Goal: Task Accomplishment & Management: Manage account settings

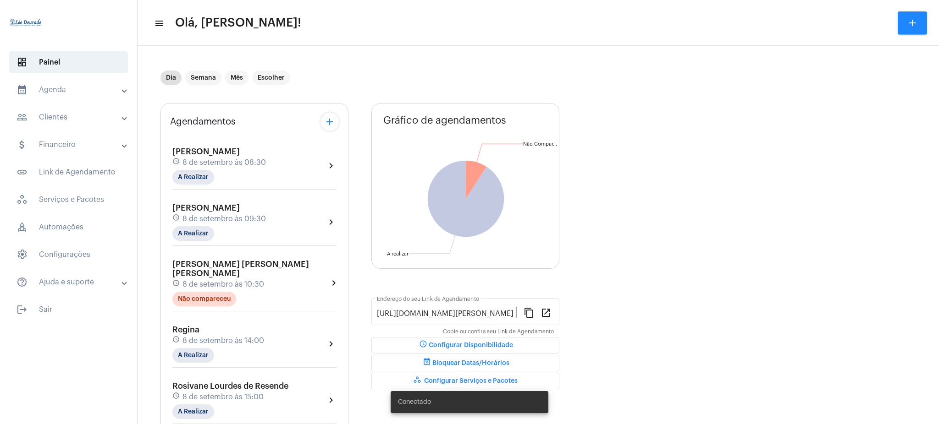
click at [79, 88] on mat-panel-title "calendar_month_outlined Agenda" at bounding box center [70, 89] width 106 height 11
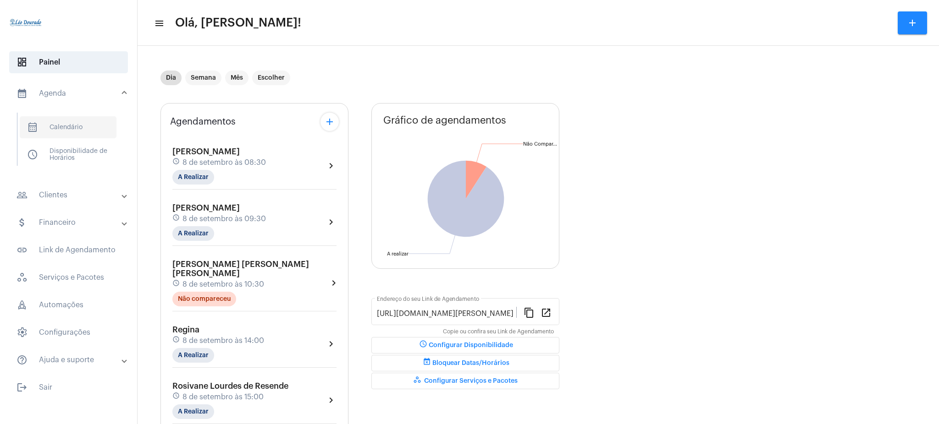
click at [80, 121] on span "calendar_month_outlined Calendário" at bounding box center [68, 127] width 97 height 22
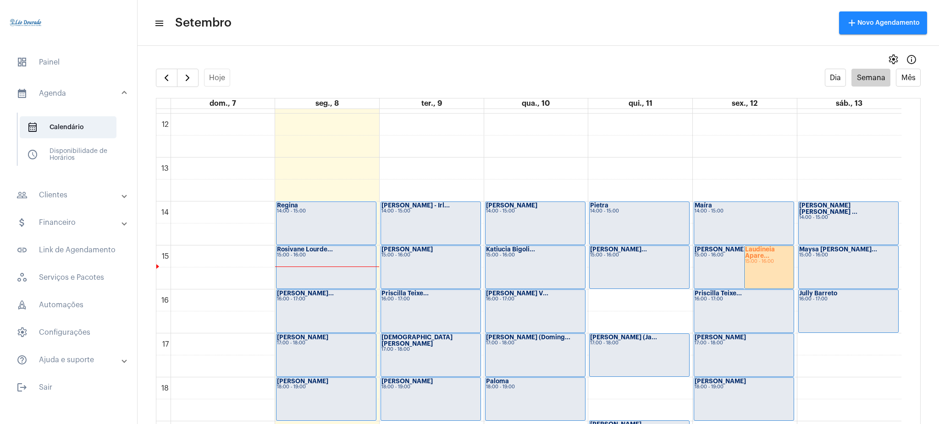
scroll to position [534, 0]
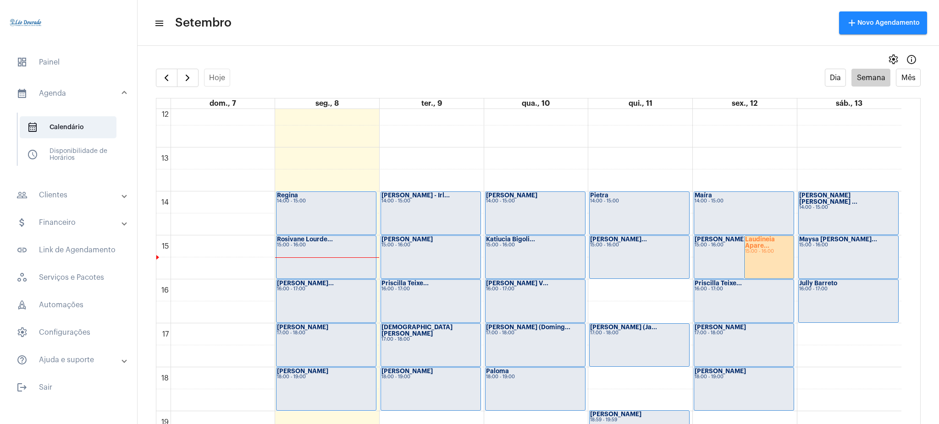
click at [765, 270] on div "Laudineia Apare... 15:00 - 16:00" at bounding box center [769, 257] width 50 height 43
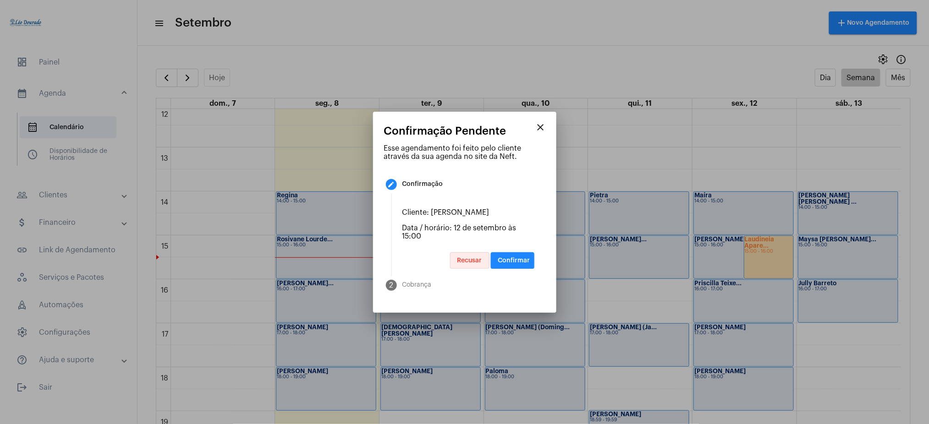
click at [466, 264] on span "Recusar" at bounding box center [470, 261] width 25 height 6
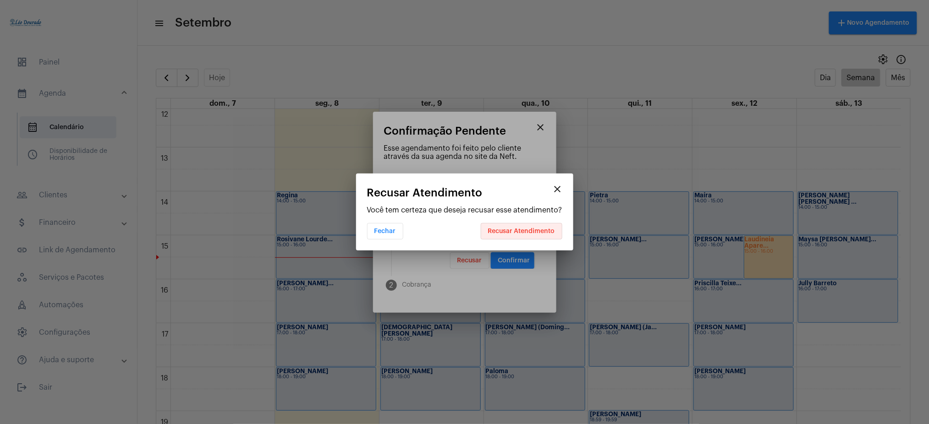
click at [536, 232] on span "Recusar Atendimento" at bounding box center [521, 231] width 67 height 6
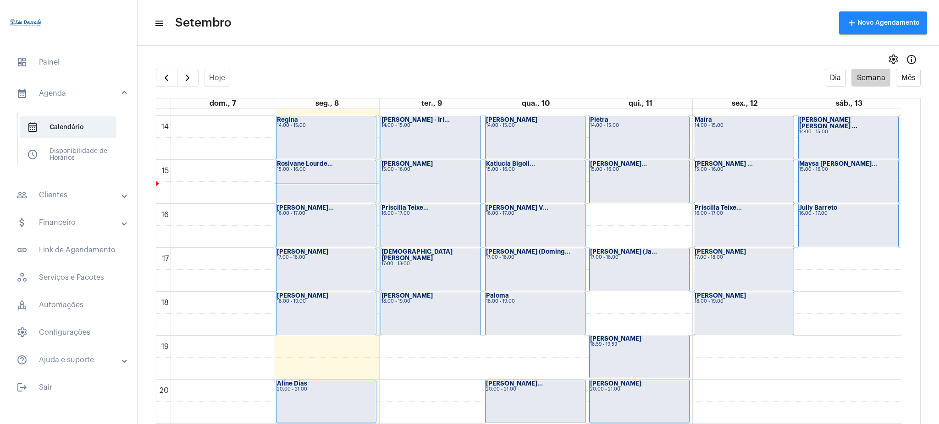
scroll to position [607, 0]
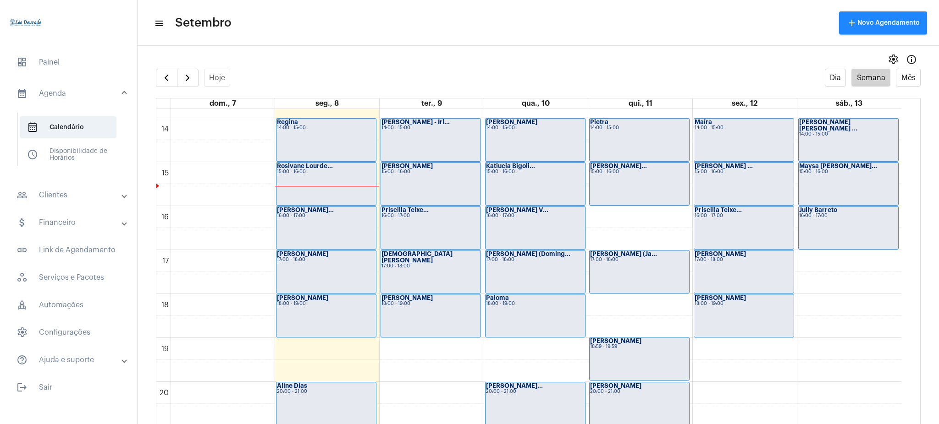
click at [719, 315] on div "[PERSON_NAME] 18:00 - 19:00" at bounding box center [743, 316] width 99 height 43
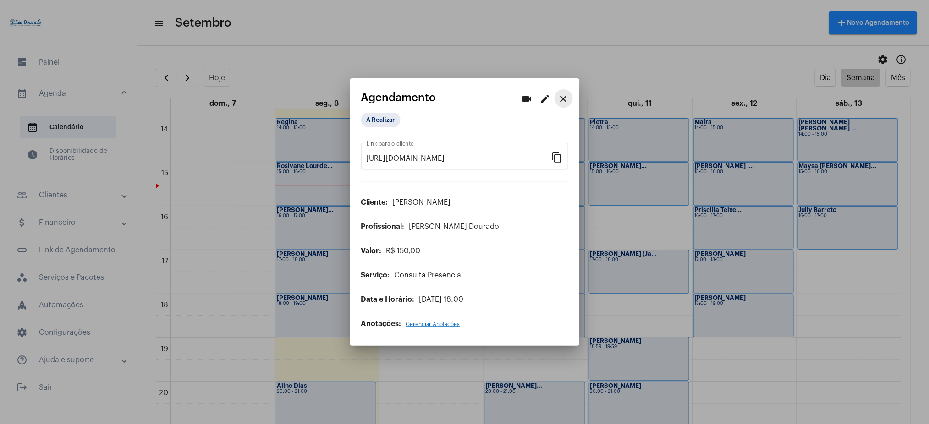
click at [561, 98] on mat-icon "close" at bounding box center [563, 99] width 11 height 11
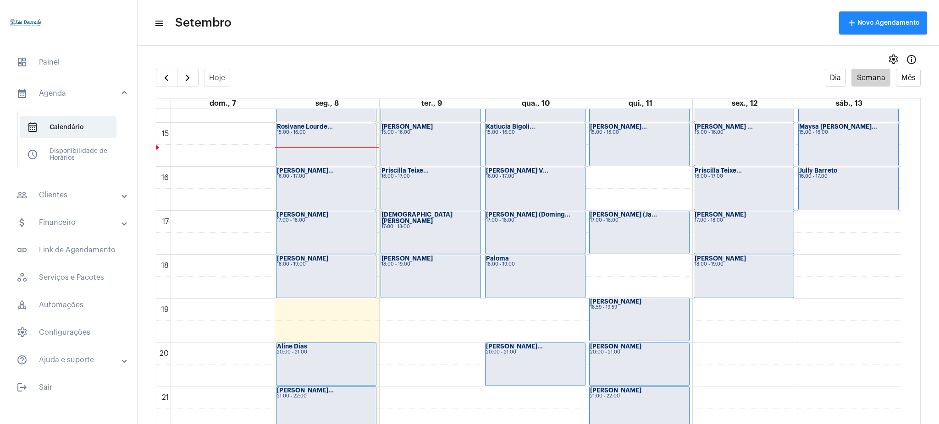
scroll to position [645, 0]
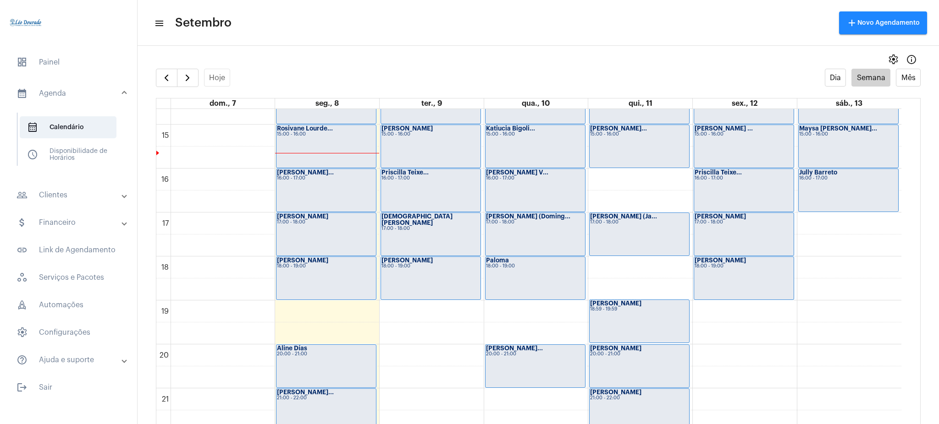
click at [70, 202] on mat-expansion-panel-header "people_outline Clientes" at bounding box center [72, 195] width 132 height 22
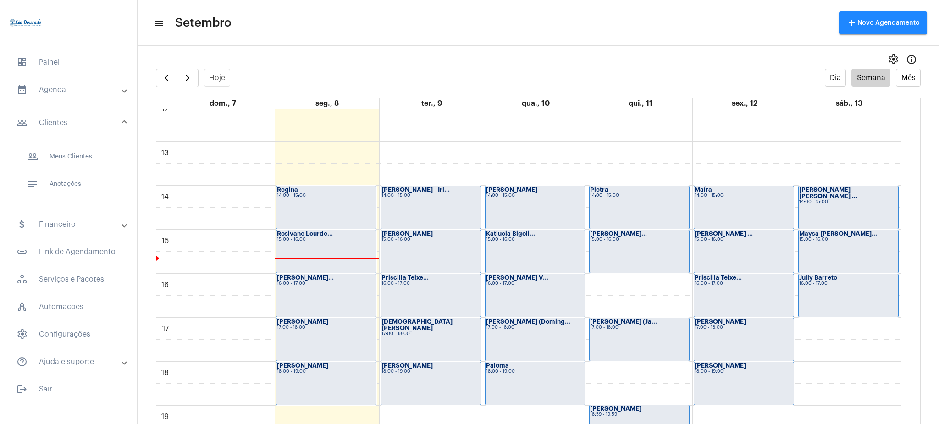
scroll to position [540, 0]
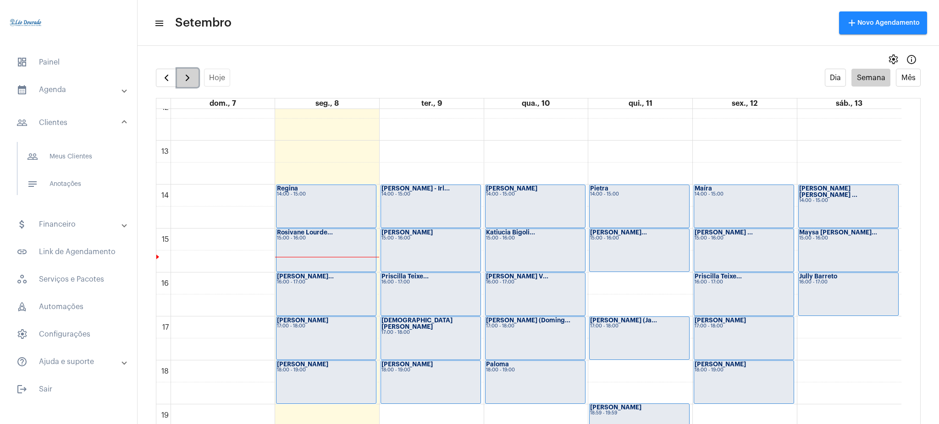
click at [189, 72] on span "button" at bounding box center [187, 77] width 11 height 11
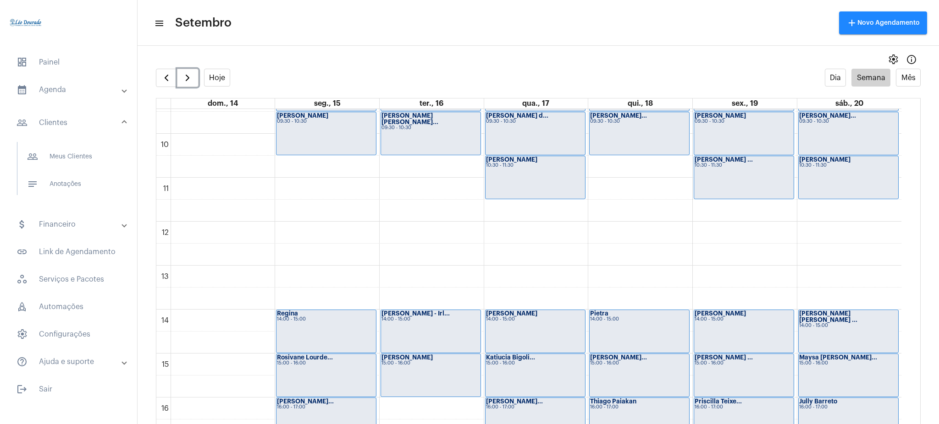
scroll to position [424, 0]
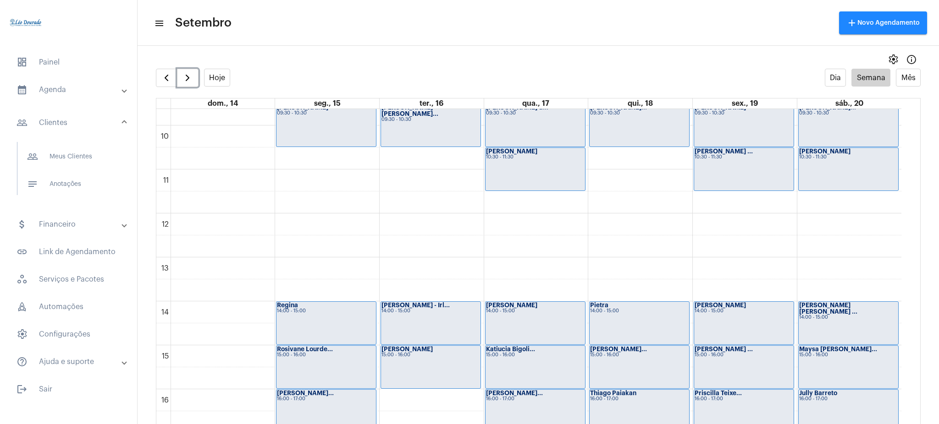
click at [717, 313] on div "14:00 - 15:00" at bounding box center [744, 311] width 99 height 5
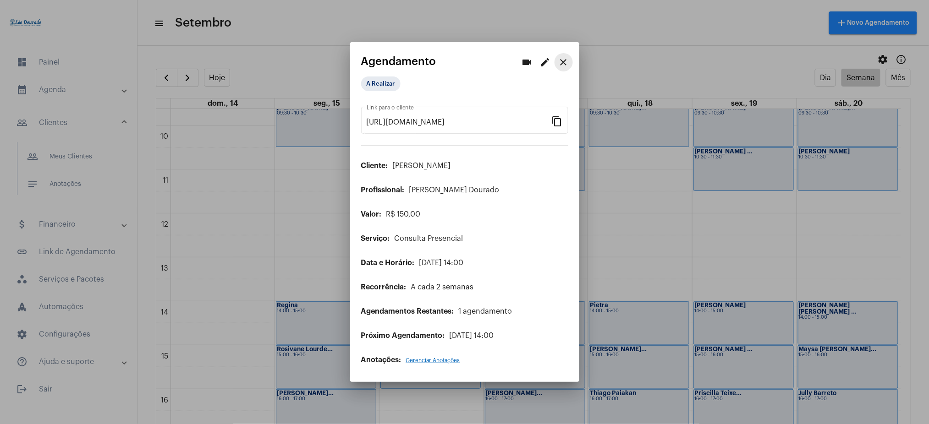
click at [562, 56] on button "close" at bounding box center [564, 62] width 18 height 18
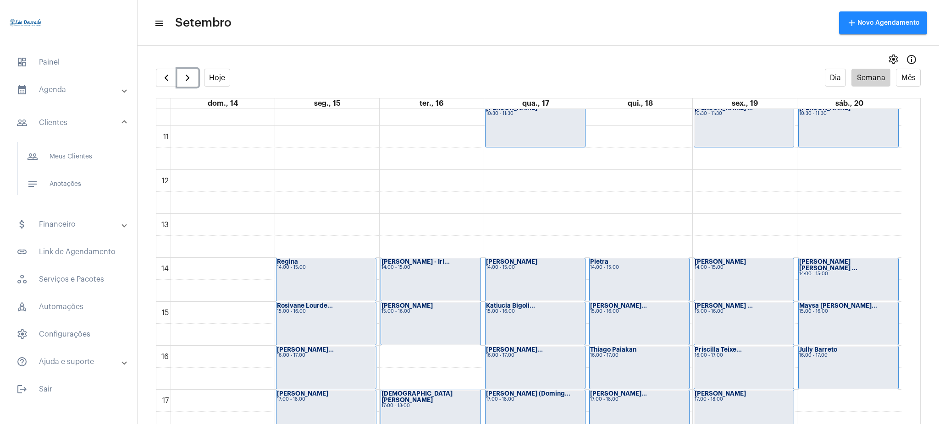
scroll to position [320, 0]
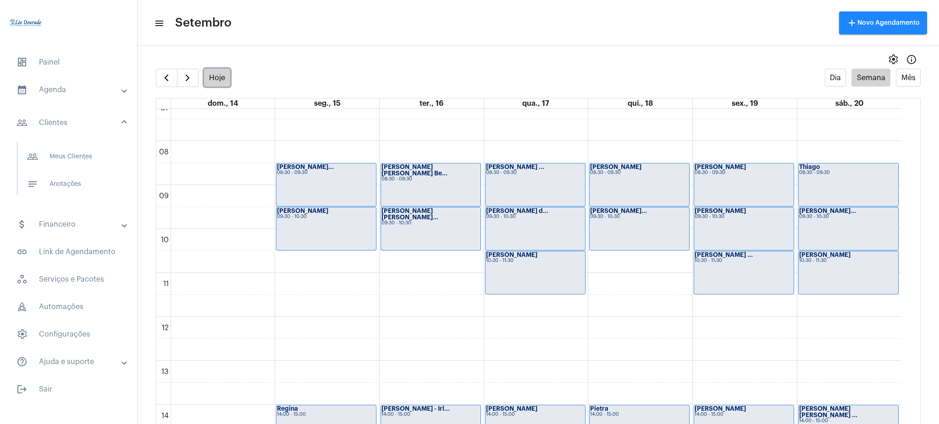
click at [219, 84] on button "Hoje" at bounding box center [217, 78] width 27 height 18
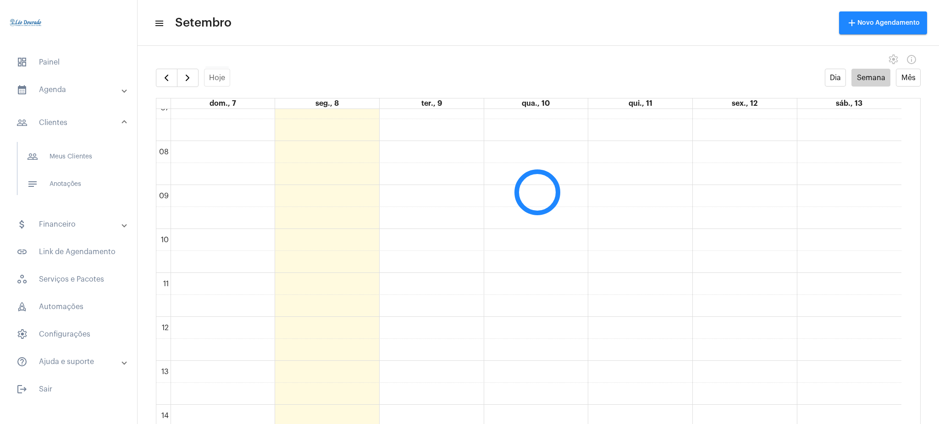
scroll to position [265, 0]
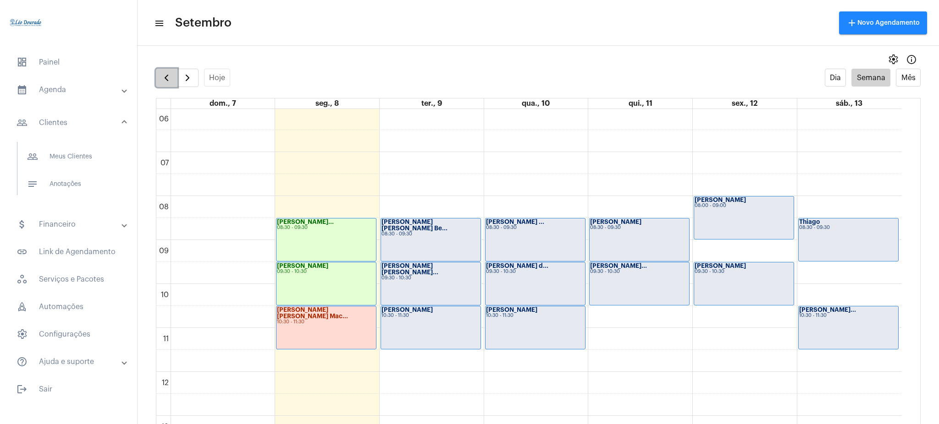
click at [159, 73] on button "button" at bounding box center [167, 78] width 22 height 18
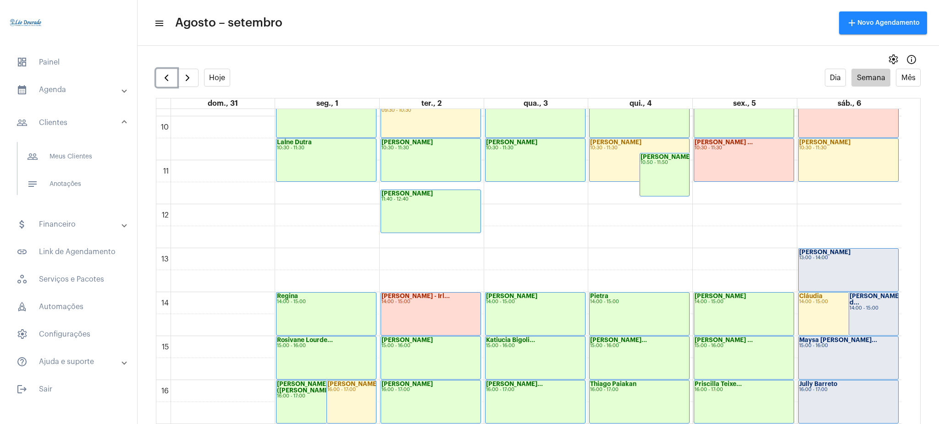
scroll to position [442, 0]
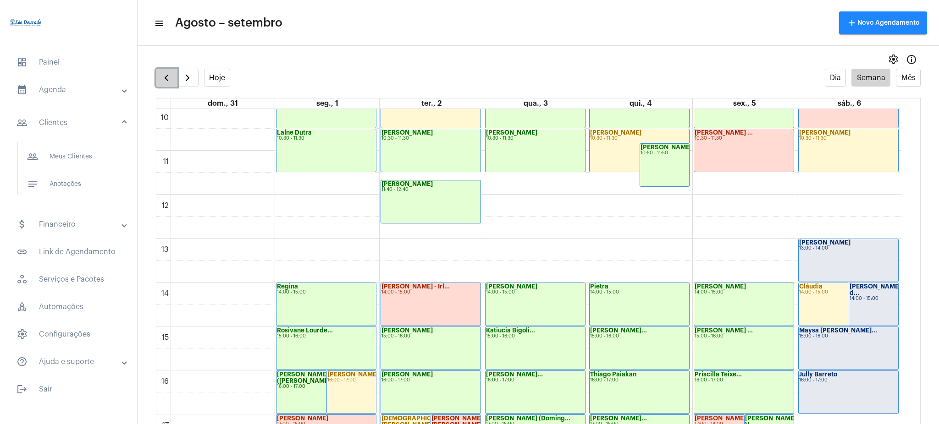
click at [157, 77] on button "button" at bounding box center [167, 78] width 22 height 18
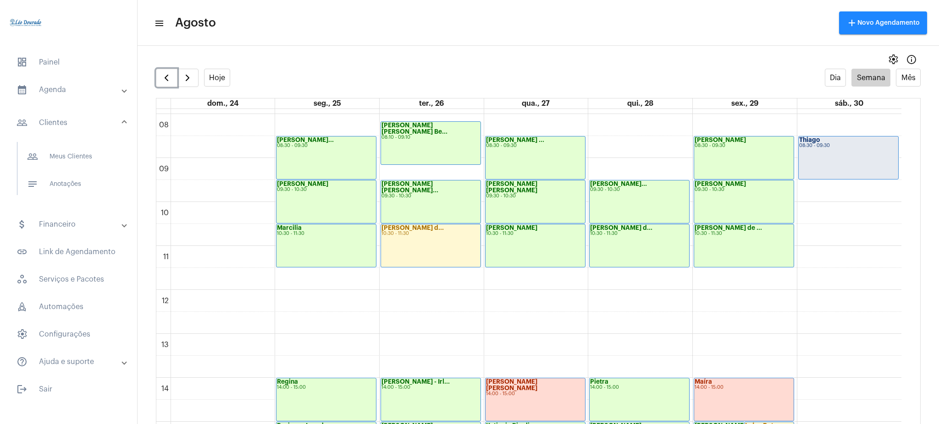
scroll to position [344, 0]
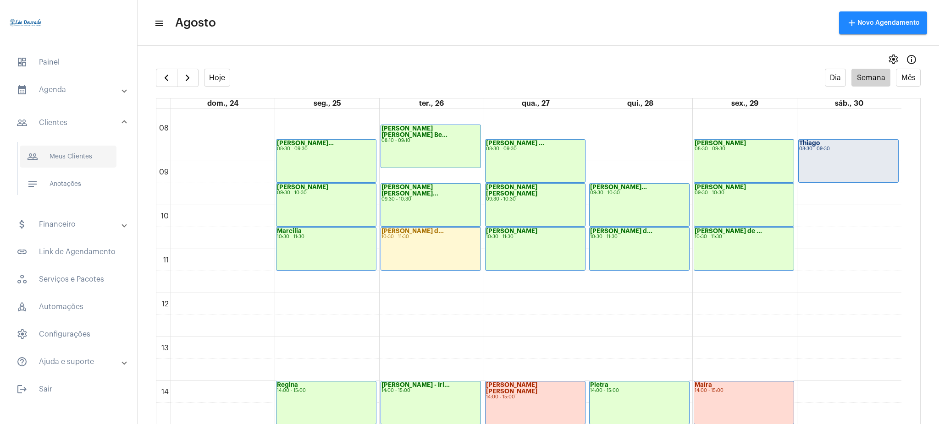
click at [83, 158] on span "people_outline Meus Clientes" at bounding box center [68, 157] width 97 height 22
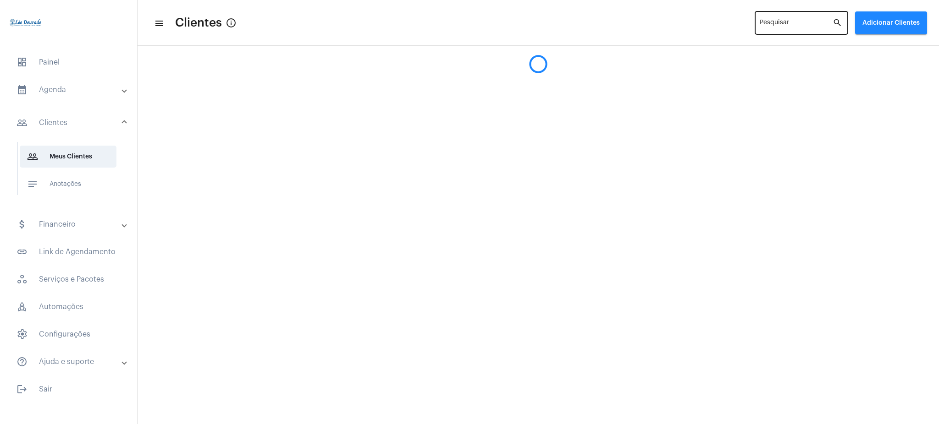
click at [795, 20] on div "Pesquisar" at bounding box center [796, 22] width 73 height 25
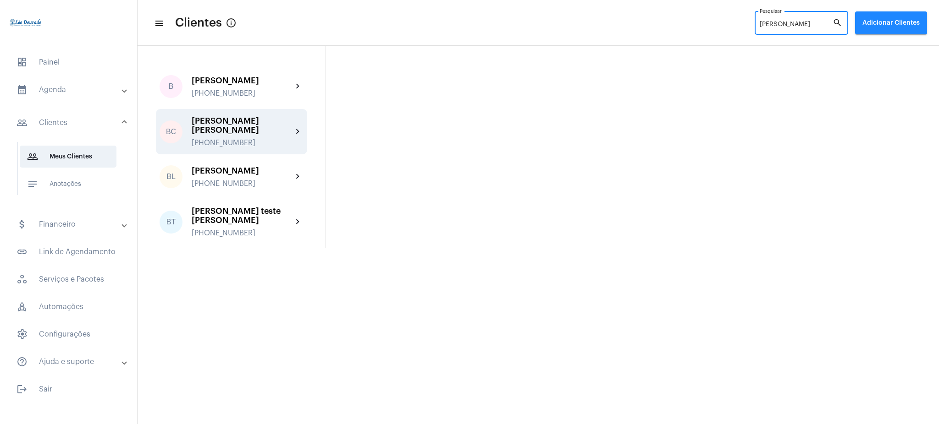
type input "[PERSON_NAME]"
click at [296, 127] on mat-icon "chevron_right" at bounding box center [297, 132] width 11 height 11
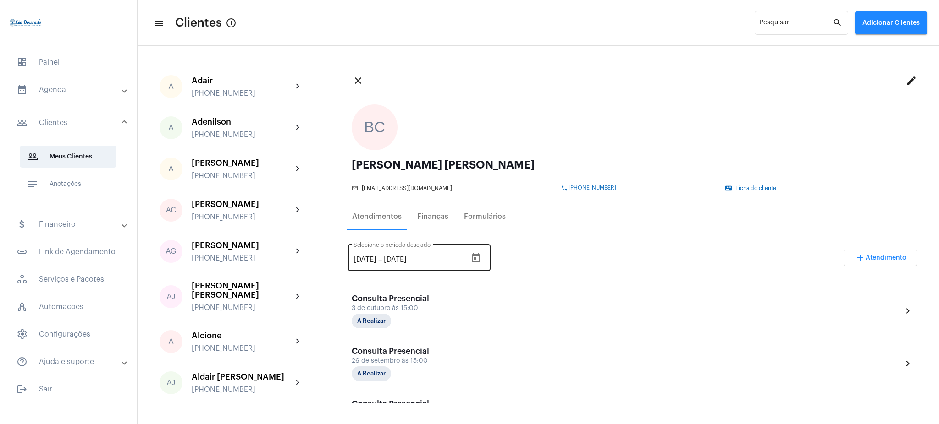
click at [362, 259] on input "[DATE]" at bounding box center [364, 260] width 23 height 8
type input "[DATE]"
click at [544, 265] on div "[DATE] [DATE] – [DATE] Selecione o período desejado add Atendimento" at bounding box center [632, 261] width 569 height 43
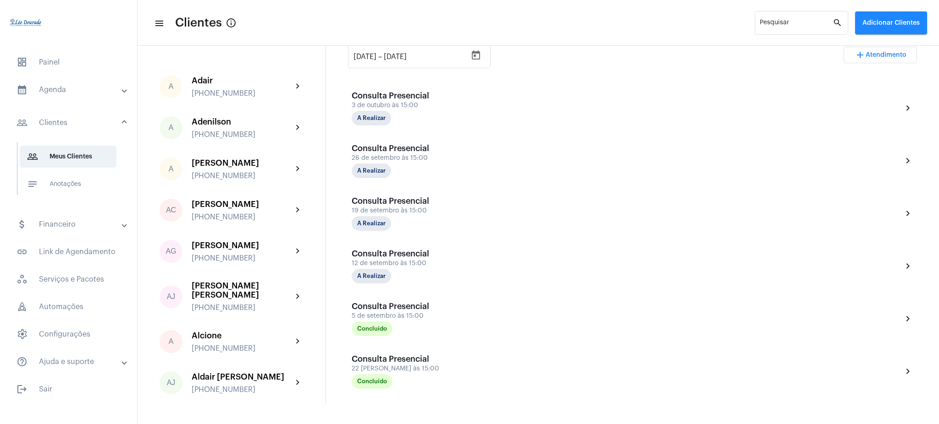
scroll to position [200, 0]
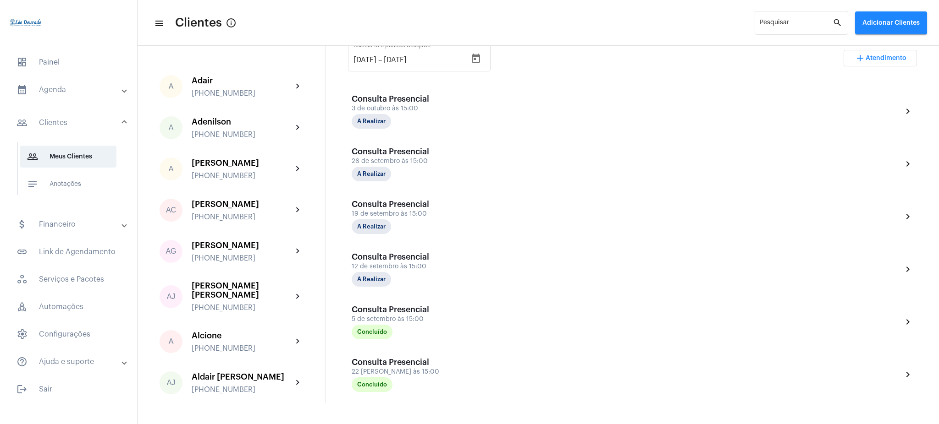
click at [82, 100] on mat-expansion-panel-header "calendar_month_outlined Agenda" at bounding box center [72, 90] width 132 height 22
click at [72, 117] on span "calendar_month_outlined Calendário" at bounding box center [68, 127] width 97 height 22
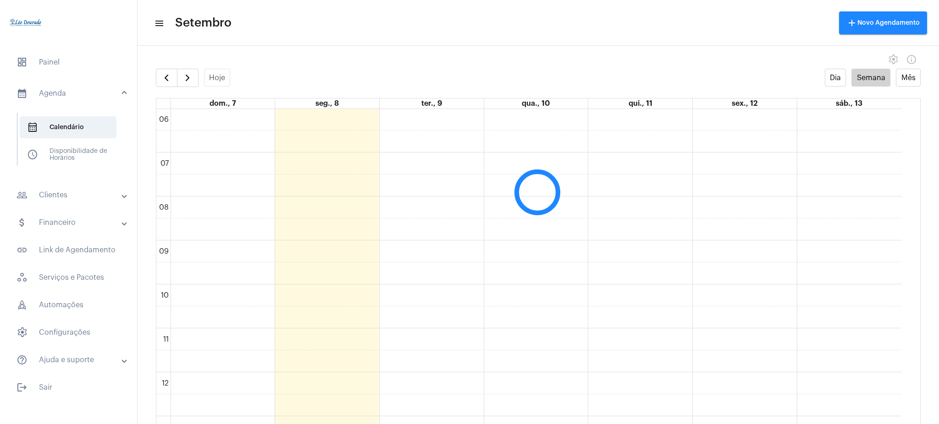
scroll to position [265, 0]
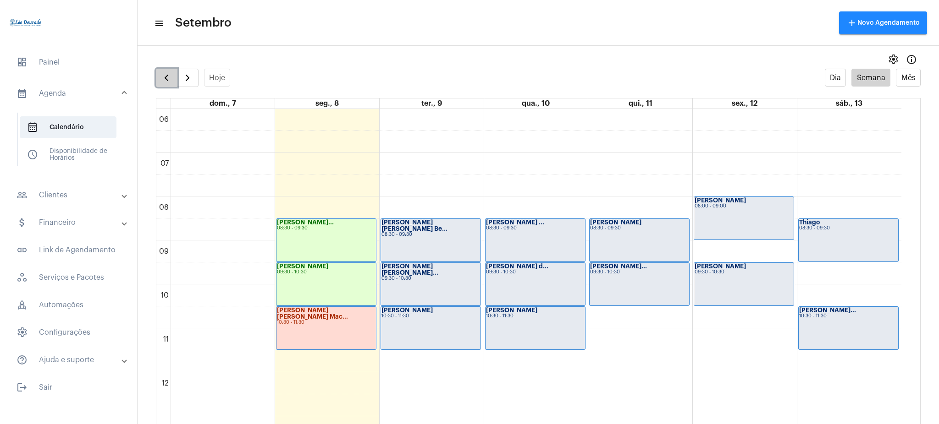
click at [166, 73] on span "button" at bounding box center [166, 77] width 11 height 11
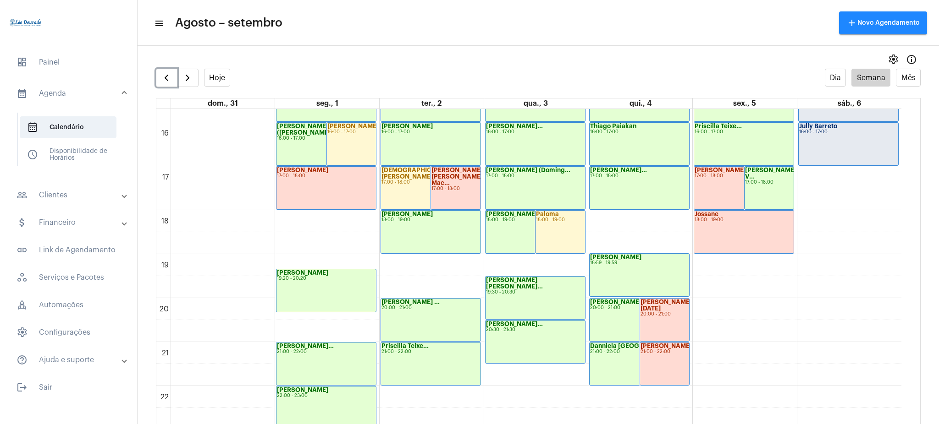
scroll to position [681, 0]
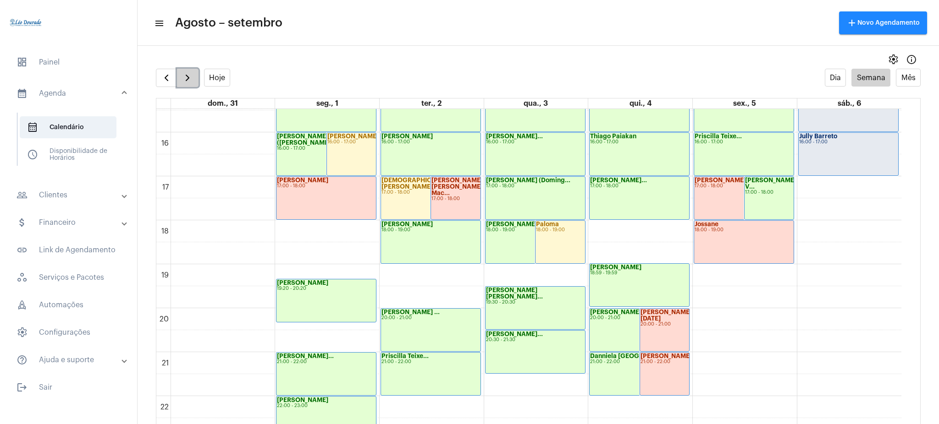
click at [189, 76] on span "button" at bounding box center [187, 77] width 11 height 11
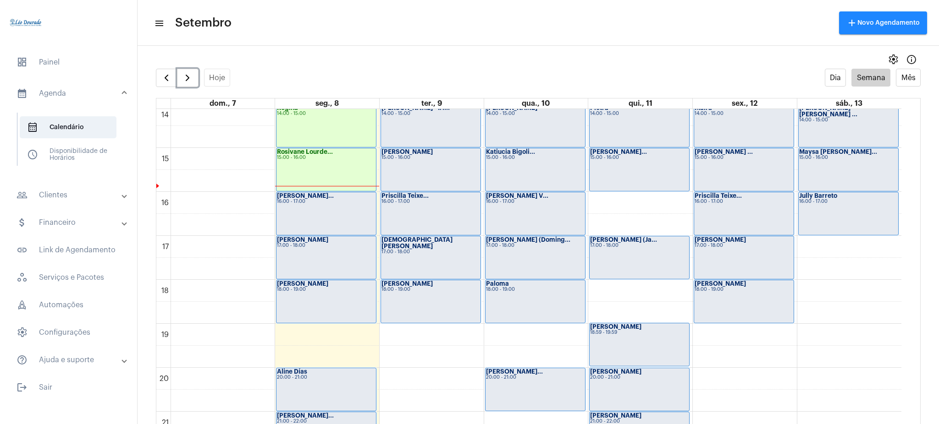
scroll to position [602, 0]
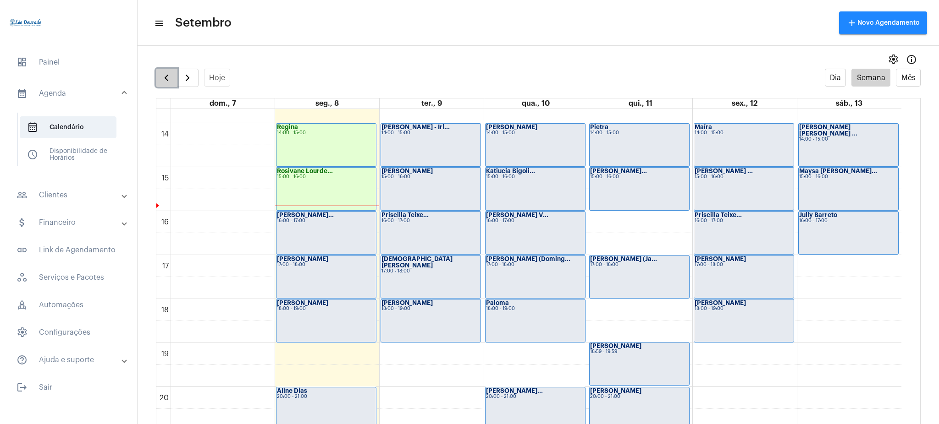
click at [161, 73] on span "button" at bounding box center [166, 77] width 11 height 11
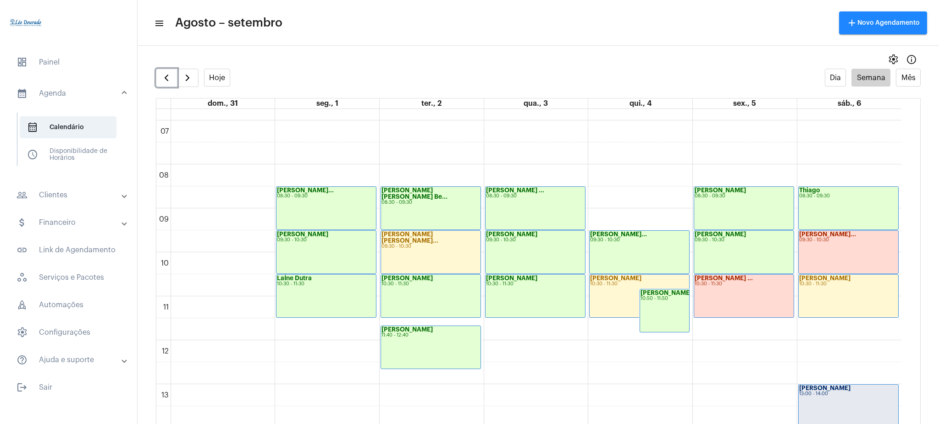
scroll to position [283, 0]
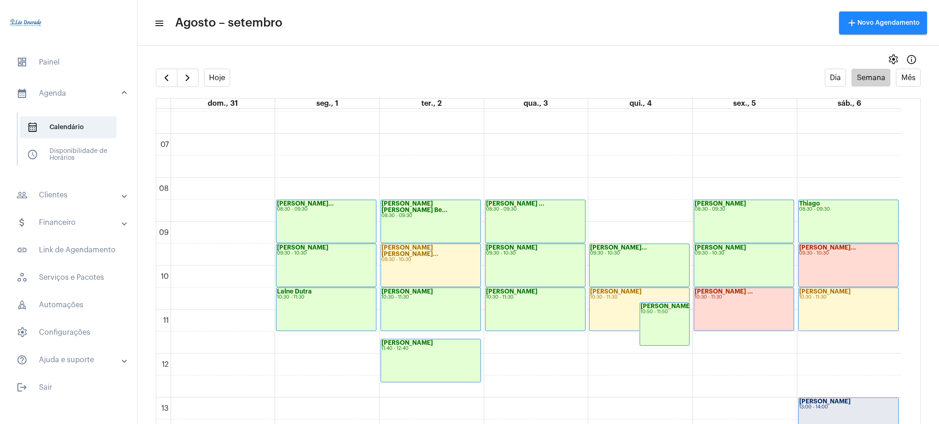
click at [55, 204] on mat-expansion-panel-header "people_outline Clientes" at bounding box center [72, 195] width 132 height 22
click at [68, 149] on span "people_outline Meus Clientes" at bounding box center [68, 157] width 97 height 22
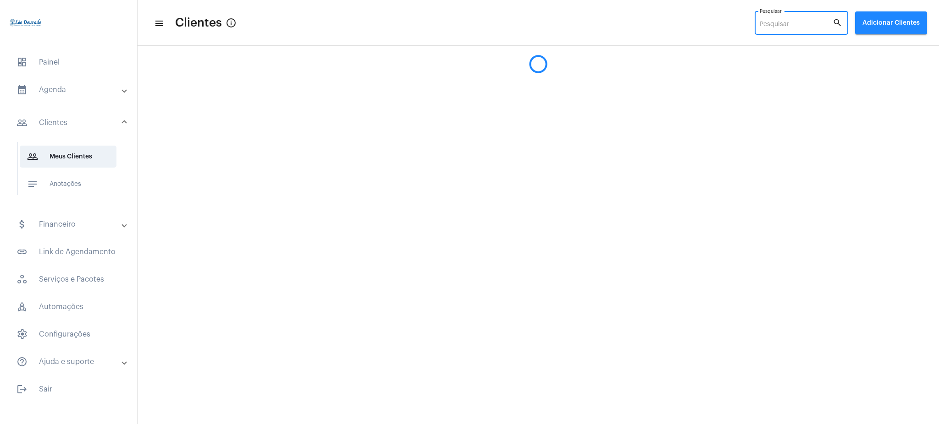
click at [822, 24] on input "Pesquisar" at bounding box center [796, 24] width 73 height 7
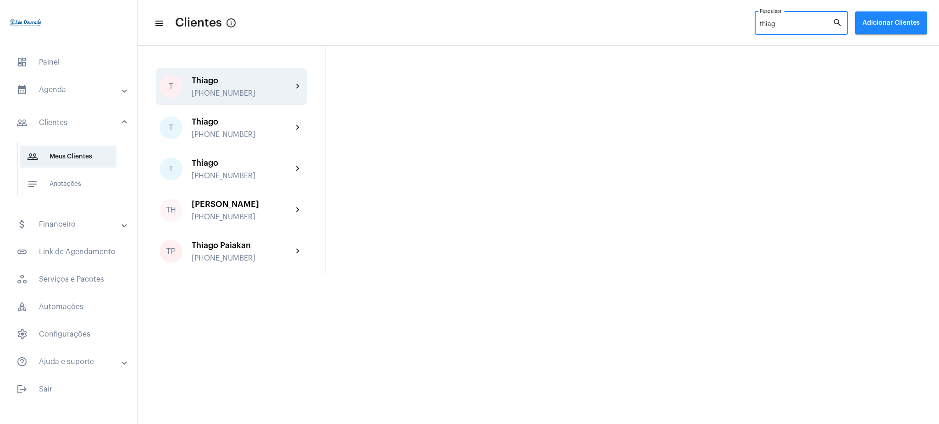
type input "thiag"
click at [297, 73] on div "T Thiago [PHONE_NUMBER] chevron_right" at bounding box center [231, 87] width 151 height 38
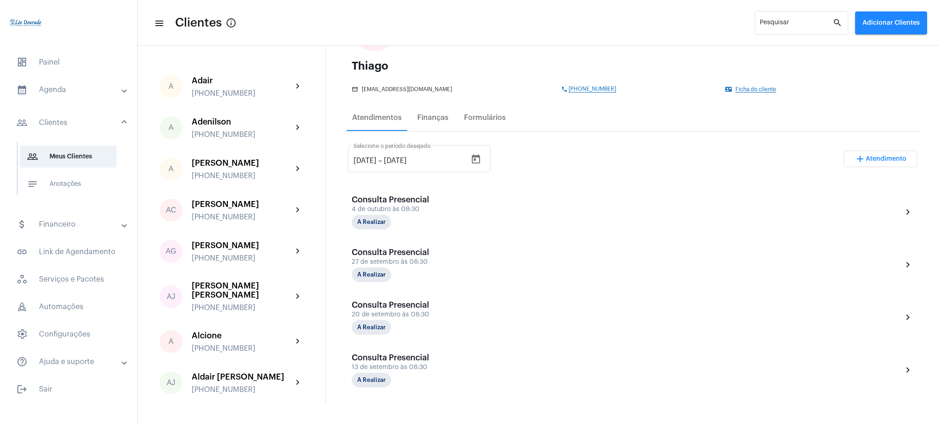
scroll to position [55, 0]
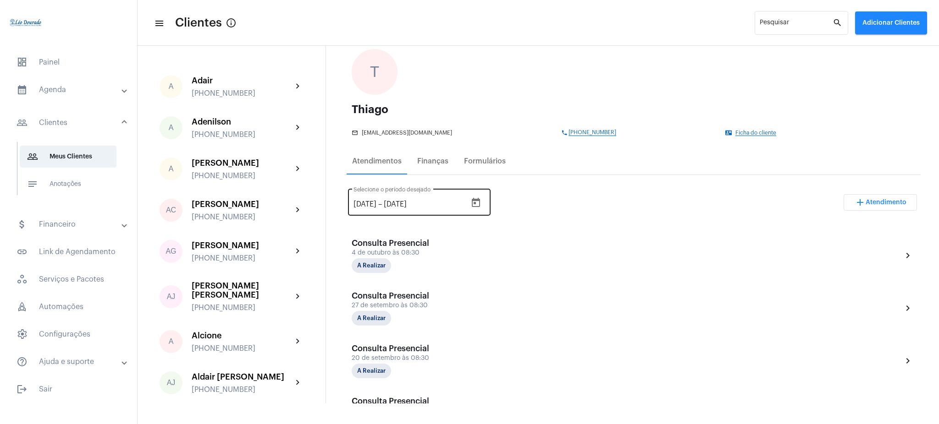
click at [364, 199] on div "[DATE] [DATE] – [DATE] Selecione o período desejado" at bounding box center [409, 201] width 113 height 29
click at [363, 201] on input "[DATE]" at bounding box center [364, 204] width 23 height 8
type input "[DATE]"
click at [537, 202] on div "[DATE] [DATE] – [DATE] Selecione o período desejado add Atendimento" at bounding box center [632, 206] width 569 height 43
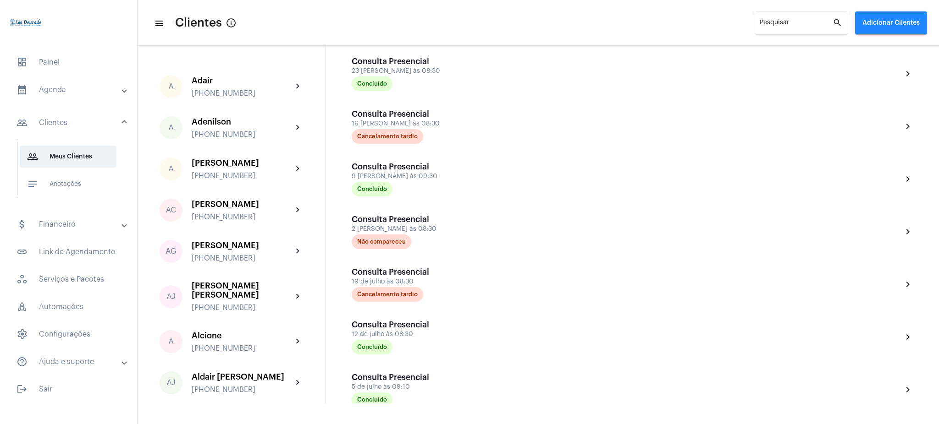
scroll to position [535, 0]
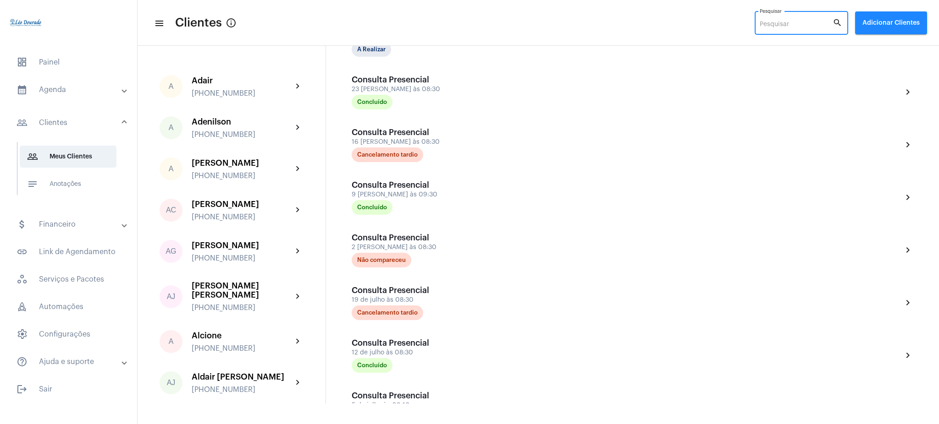
click at [796, 22] on input "Pesquisar" at bounding box center [796, 24] width 73 height 7
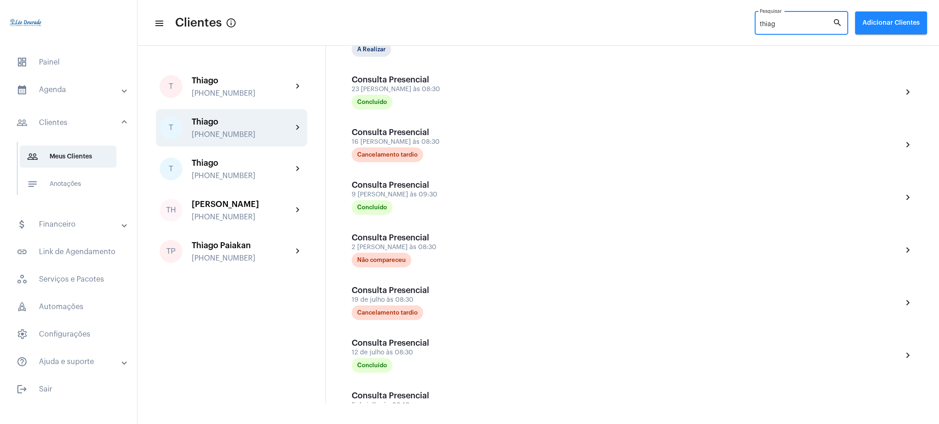
type input "thiag"
click at [268, 134] on div "[PHONE_NUMBER]" at bounding box center [242, 135] width 101 height 8
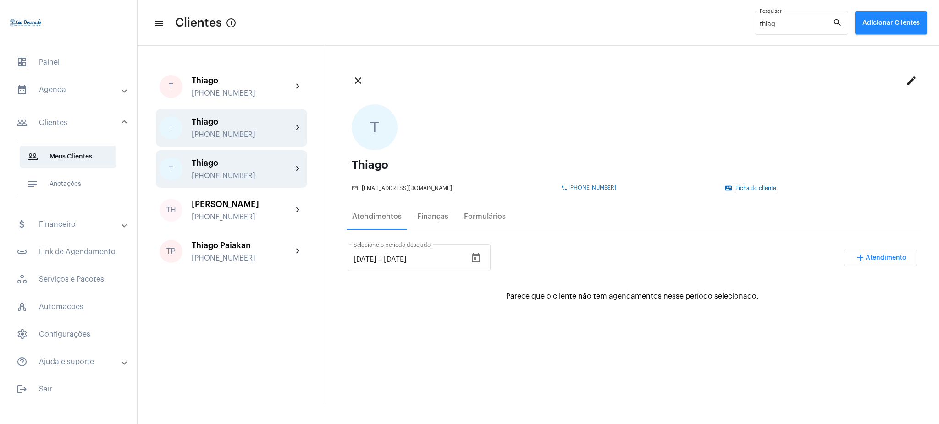
click at [281, 166] on div "Thiago" at bounding box center [242, 163] width 101 height 9
click at [61, 83] on mat-expansion-panel-header "calendar_month_outlined Agenda" at bounding box center [72, 90] width 132 height 22
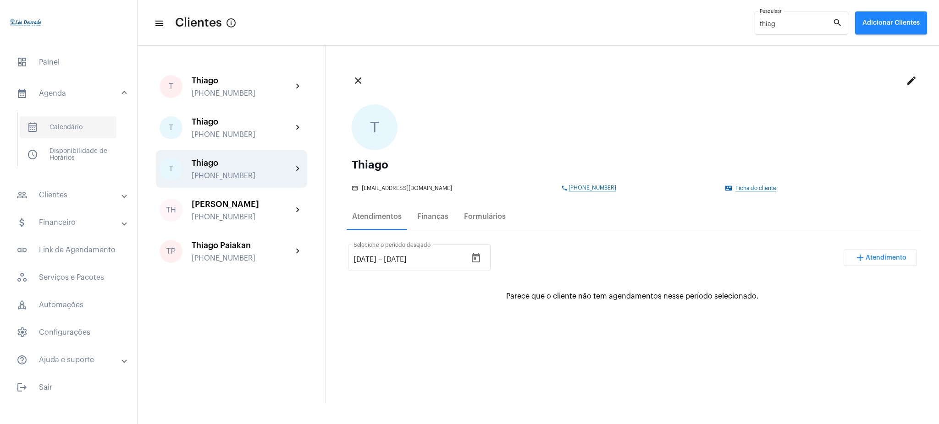
click at [78, 121] on span "calendar_month_outlined Calendário" at bounding box center [68, 127] width 97 height 22
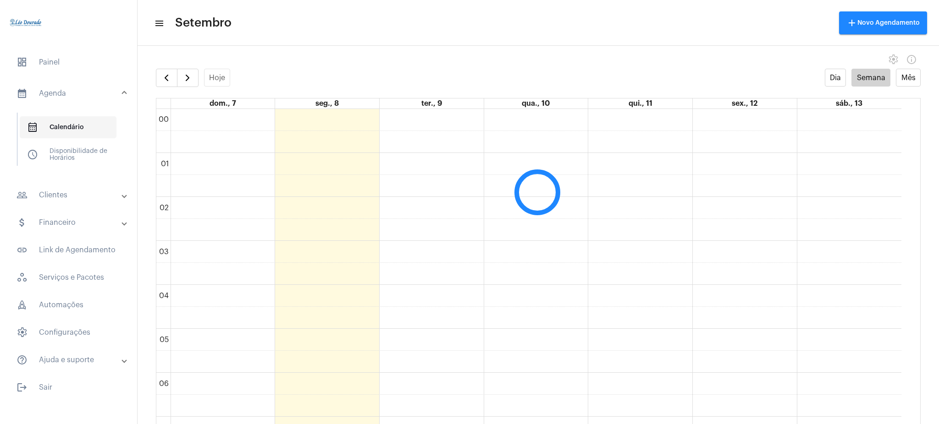
scroll to position [265, 0]
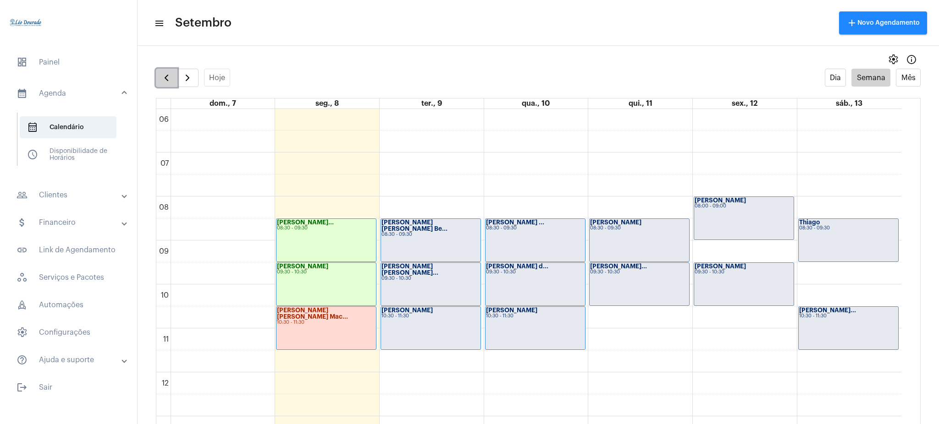
click at [167, 78] on span "button" at bounding box center [166, 77] width 11 height 11
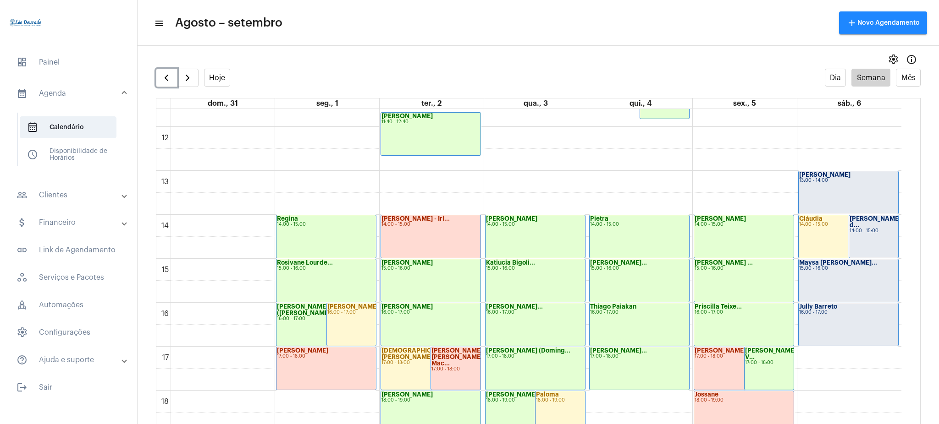
scroll to position [509, 0]
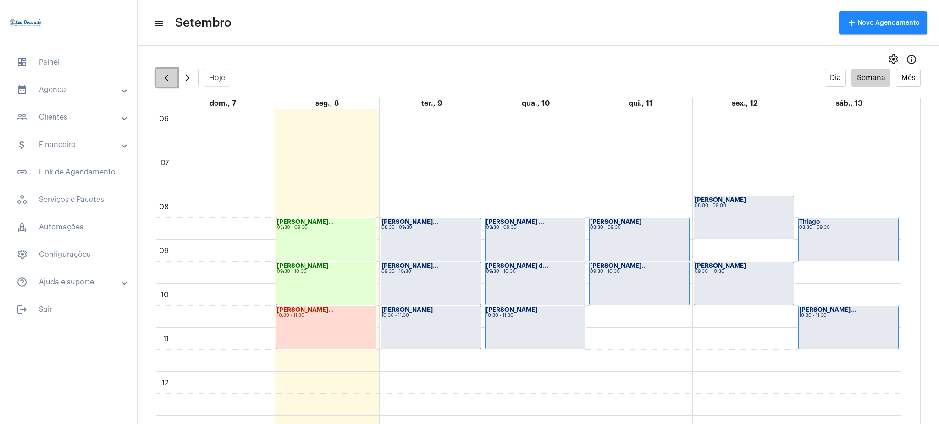
click at [169, 72] on span "button" at bounding box center [166, 77] width 11 height 11
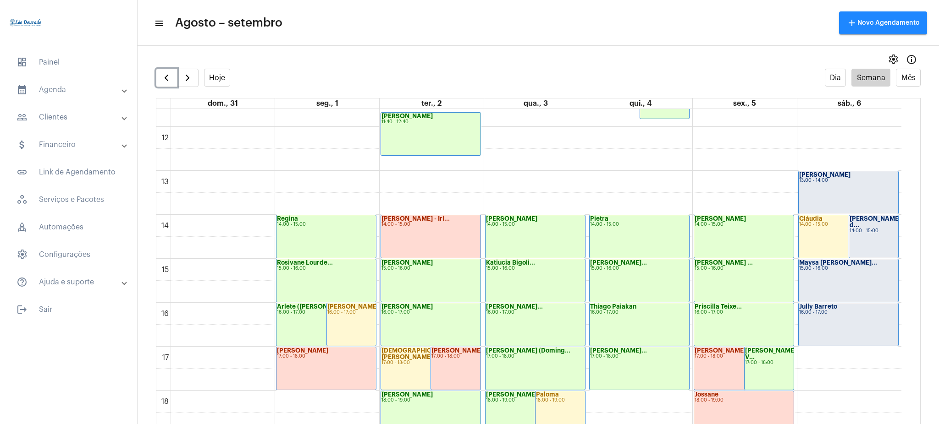
scroll to position [522, 0]
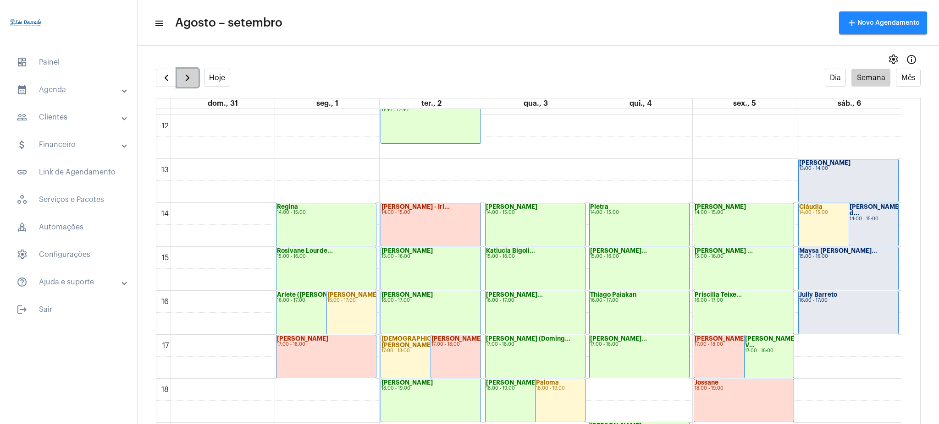
click at [182, 80] on span "button" at bounding box center [187, 77] width 11 height 11
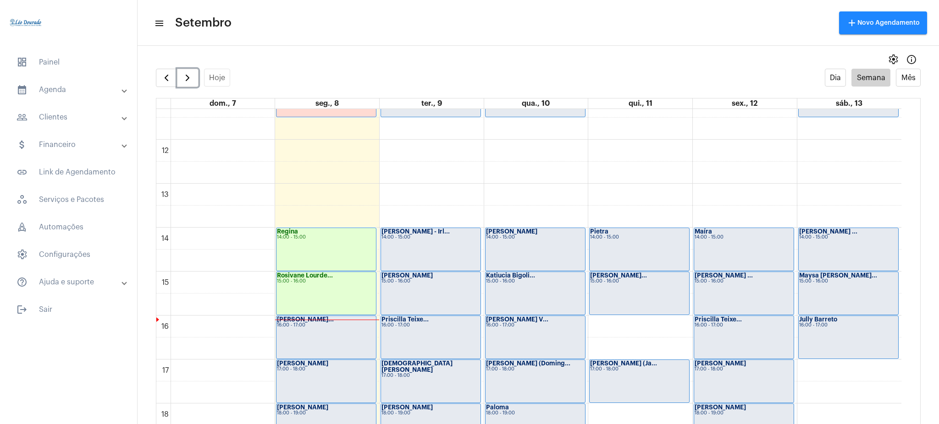
scroll to position [501, 0]
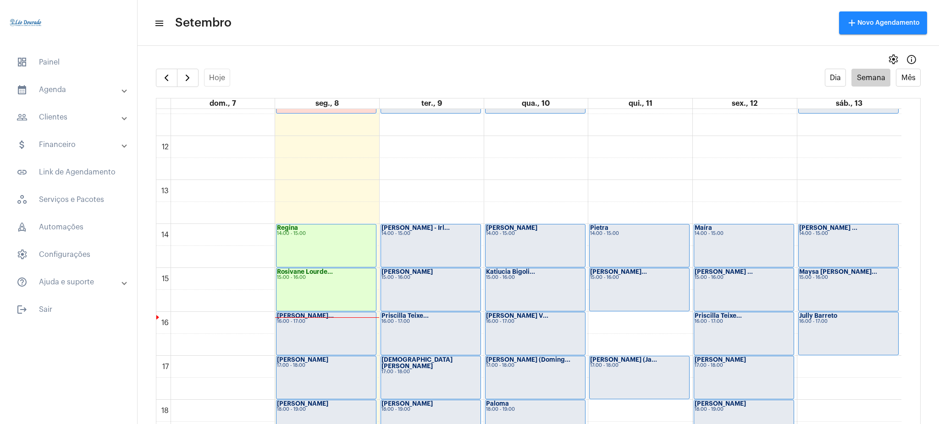
click at [576, 49] on mat-sidenav-content "menu Setembro add Novo Agendamento settings info_outlined Hoje Dia Semana Mês d…" at bounding box center [538, 212] width 801 height 424
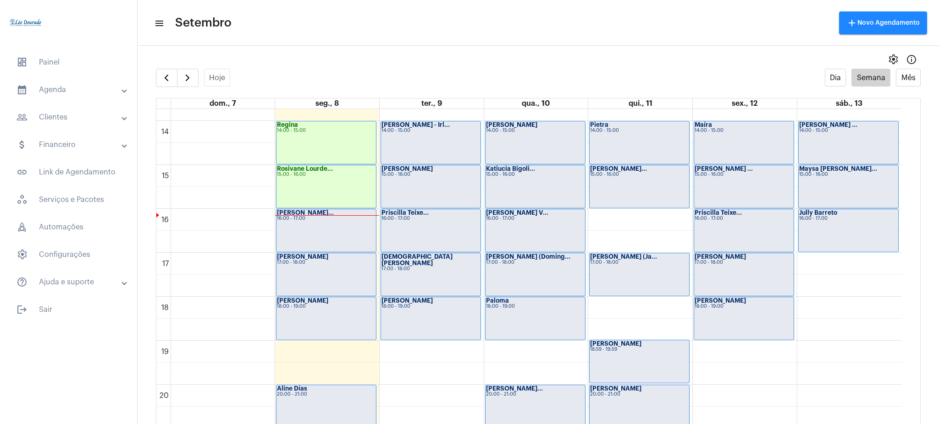
scroll to position [601, 0]
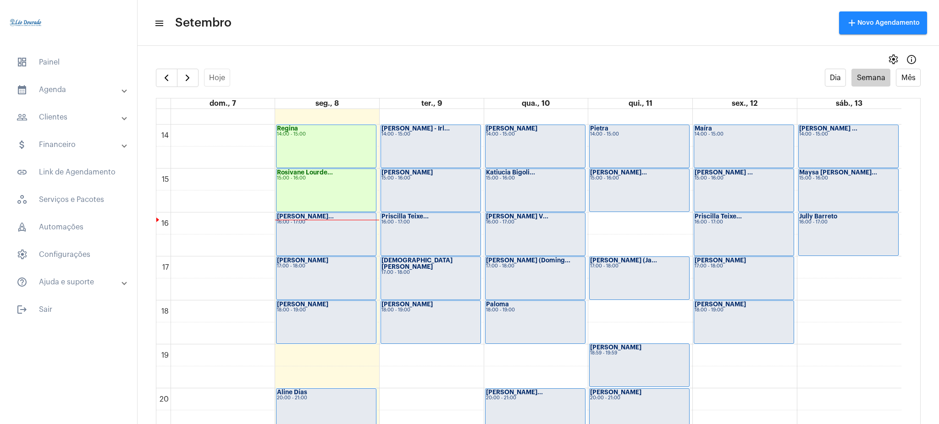
click at [77, 98] on mat-expansion-panel-header "calendar_month_outlined Agenda" at bounding box center [72, 90] width 132 height 22
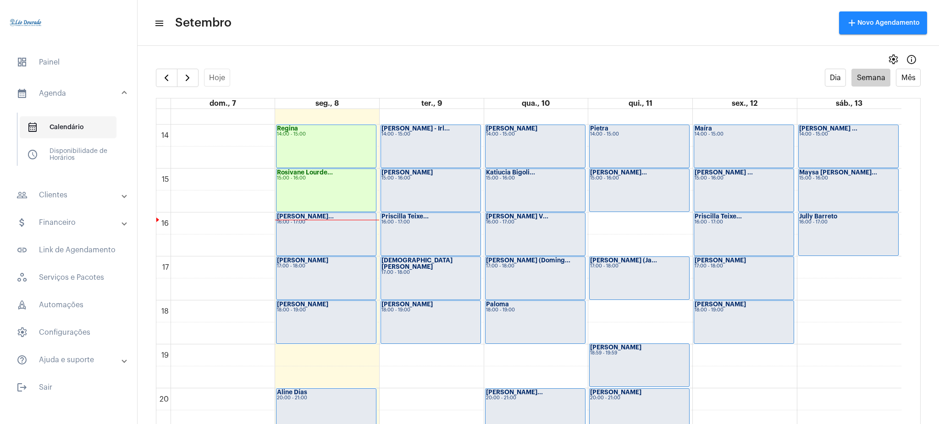
click at [84, 124] on span "calendar_month_outlined Calendário" at bounding box center [68, 127] width 97 height 22
click at [68, 69] on span "dashboard Painel" at bounding box center [68, 62] width 119 height 22
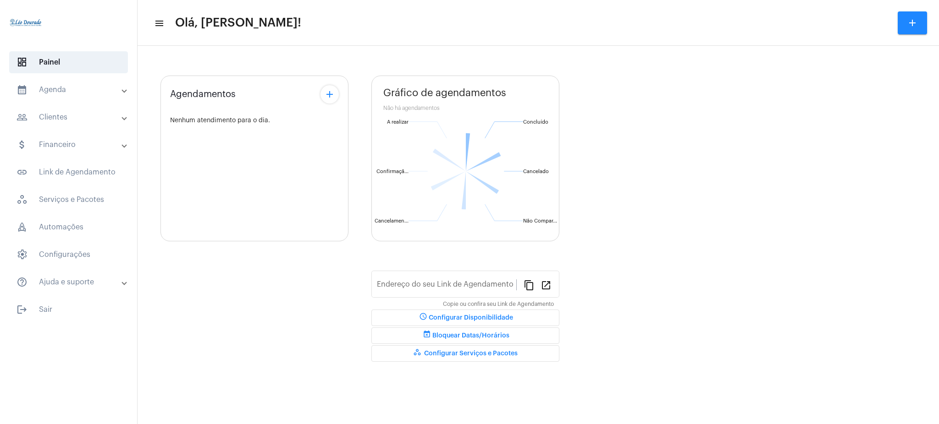
click at [71, 95] on mat-expansion-panel-header "calendar_month_outlined Agenda" at bounding box center [72, 90] width 132 height 22
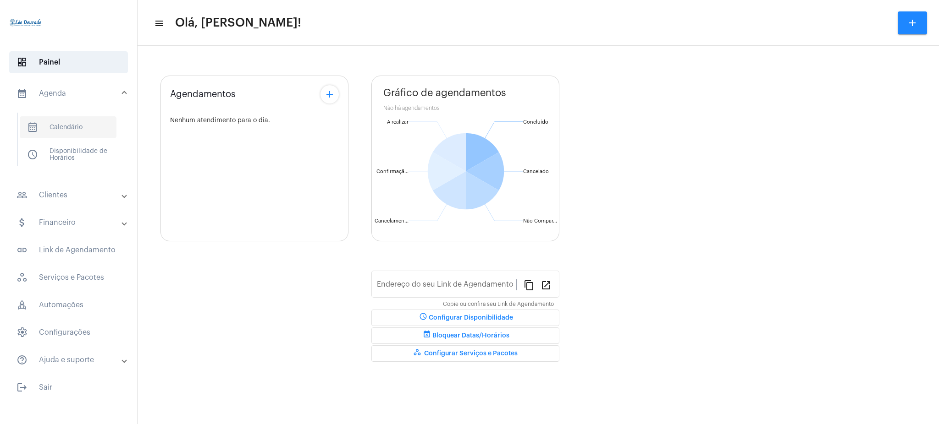
type input "[URL][DOMAIN_NAME][PERSON_NAME]"
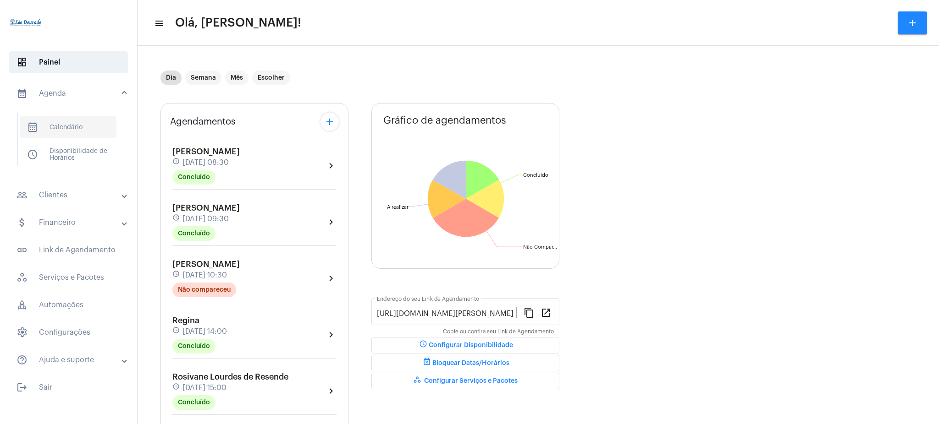
click at [77, 132] on span "calendar_month_outlined Calendário" at bounding box center [68, 127] width 97 height 22
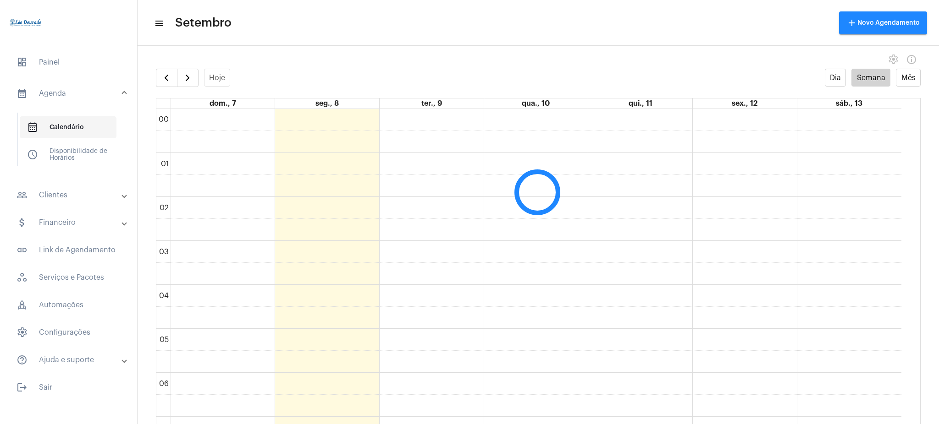
scroll to position [265, 0]
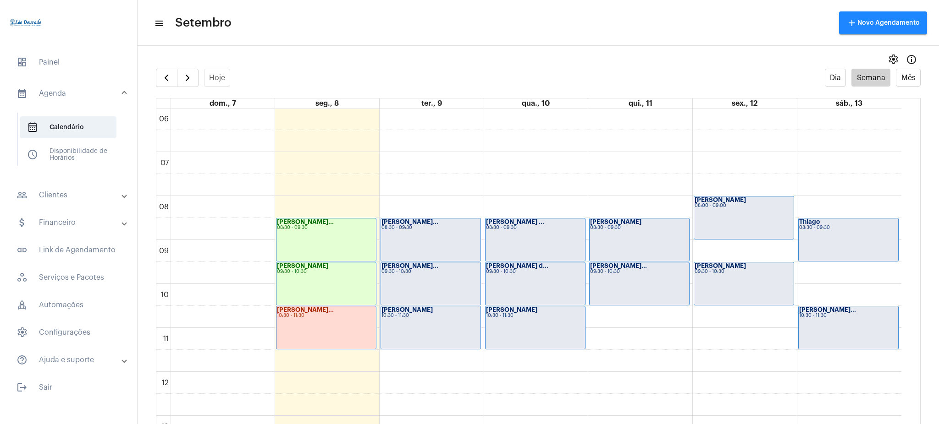
click at [167, 87] on full-calendar "Hoje Dia Semana Mês dom., 7 seg., 8 ter., 9 qua., 10 qui., 11 sex., 12 sáb., 13…" at bounding box center [538, 256] width 801 height 374
click at [162, 73] on span "button" at bounding box center [166, 77] width 11 height 11
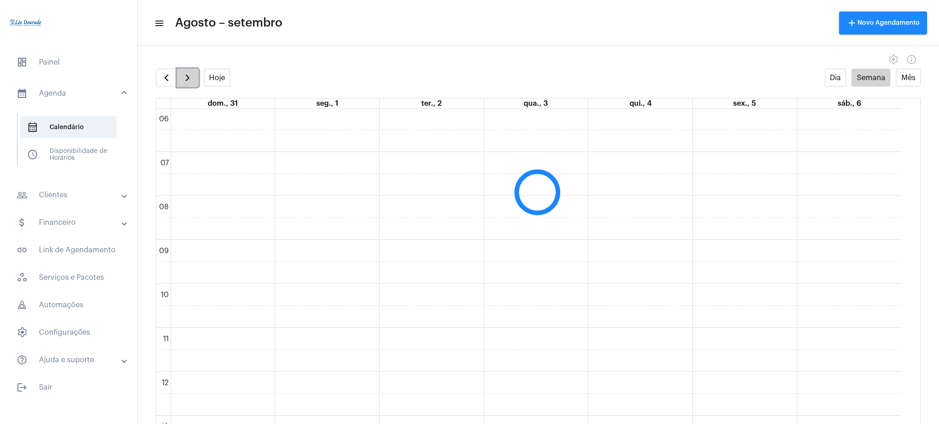
click at [190, 79] on span "button" at bounding box center [187, 77] width 11 height 11
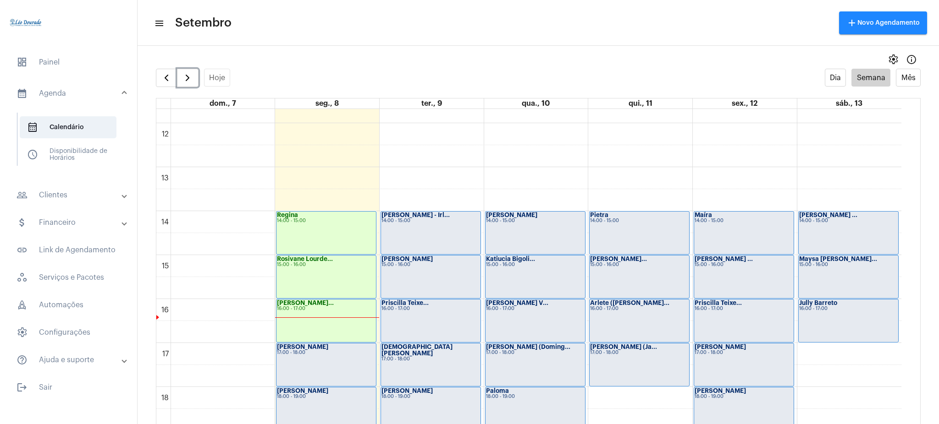
scroll to position [542, 0]
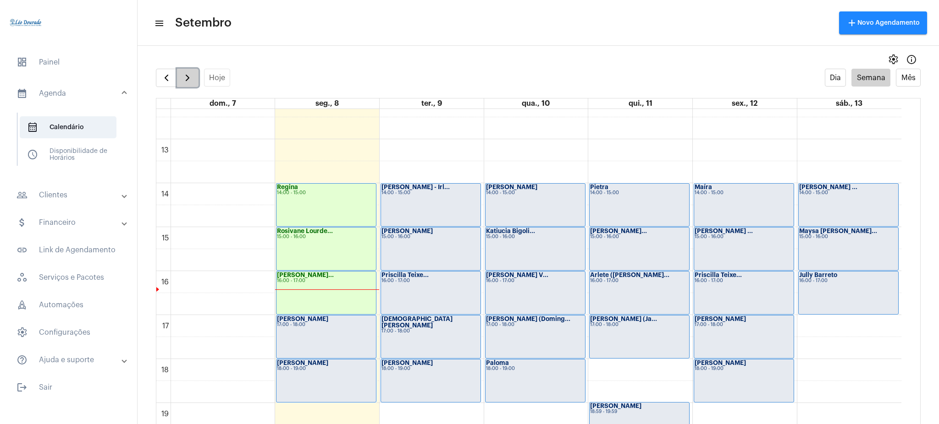
click at [183, 84] on button "button" at bounding box center [188, 78] width 22 height 18
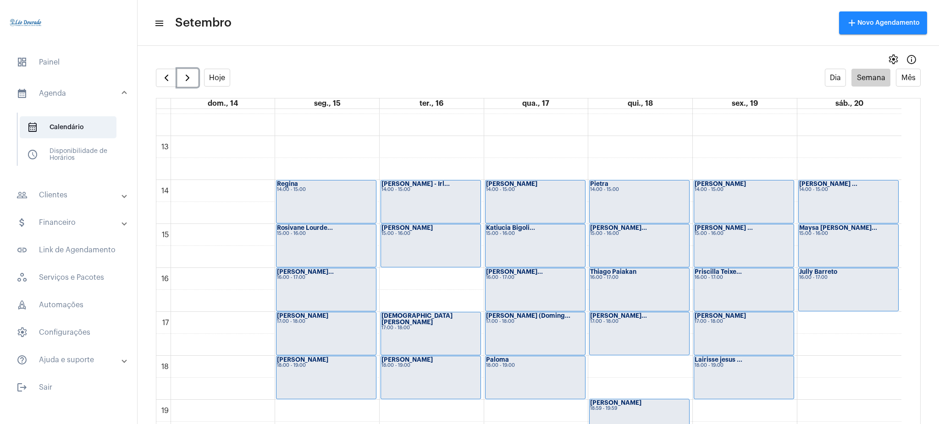
scroll to position [537, 0]
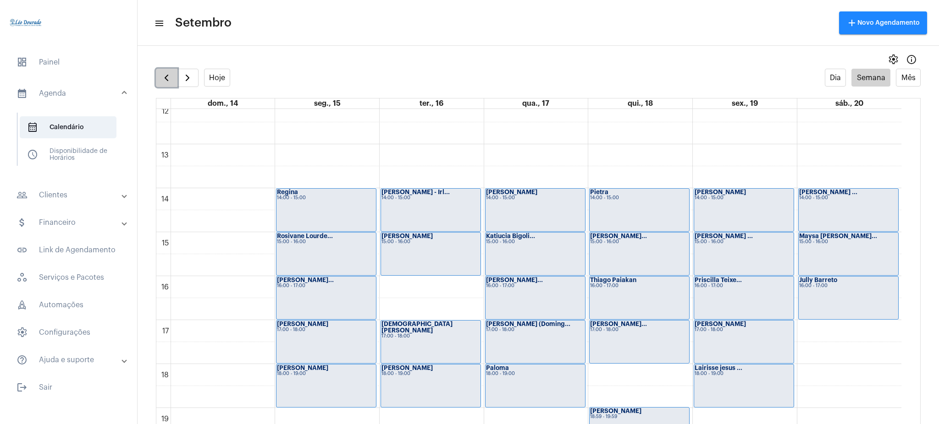
click at [172, 81] on button "button" at bounding box center [167, 78] width 22 height 18
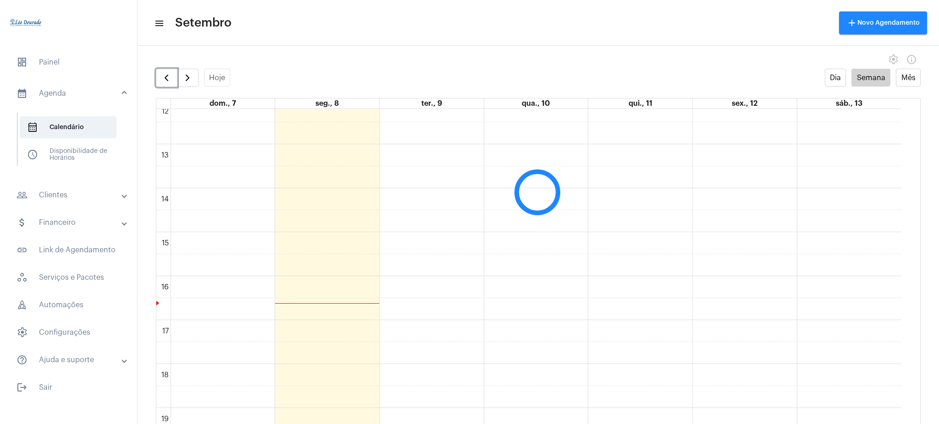
scroll to position [265, 0]
click at [165, 76] on span "button" at bounding box center [166, 77] width 11 height 11
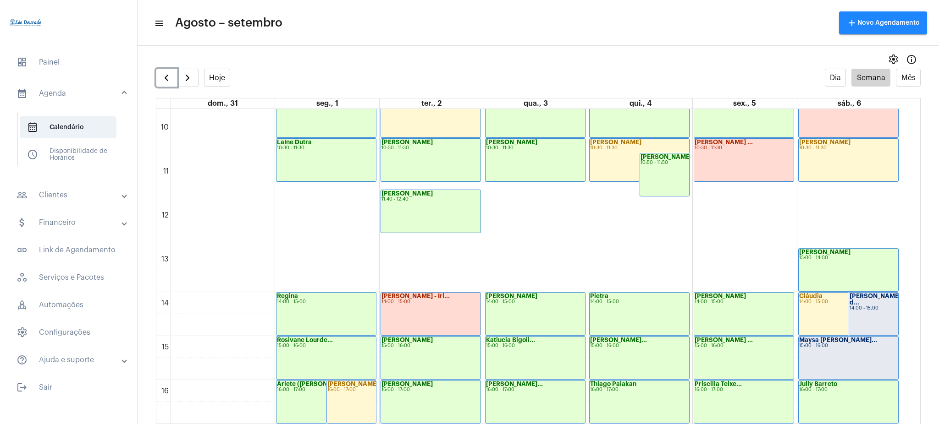
scroll to position [393, 0]
